Goal: Browse casually

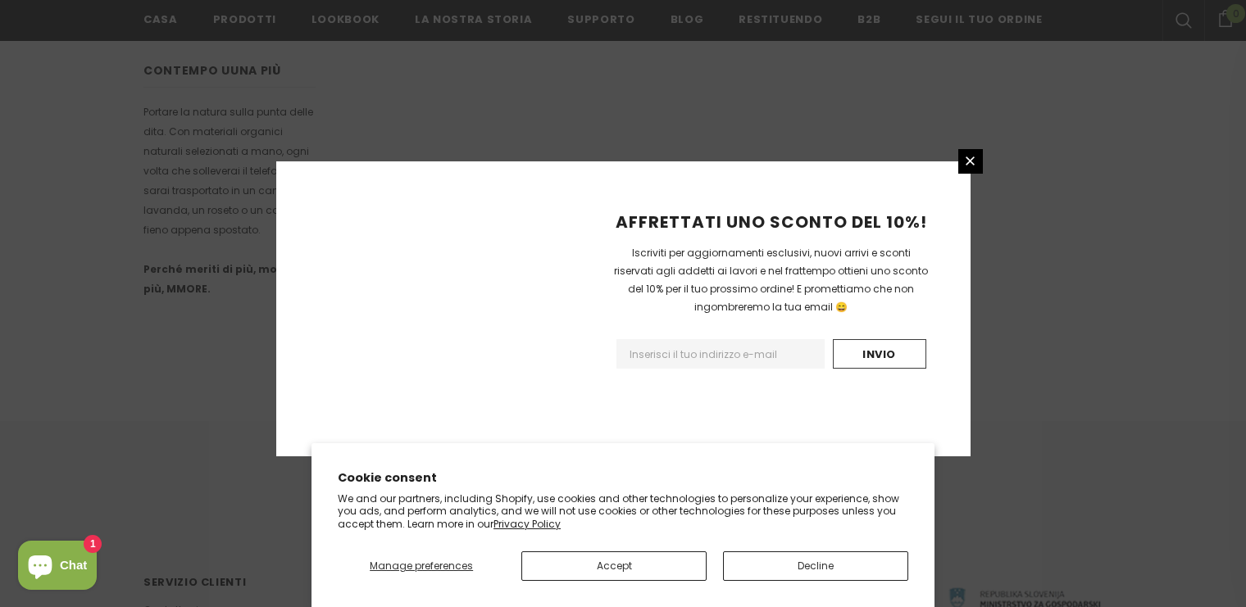
scroll to position [1073, 0]
